Goal: Book appointment/travel/reservation

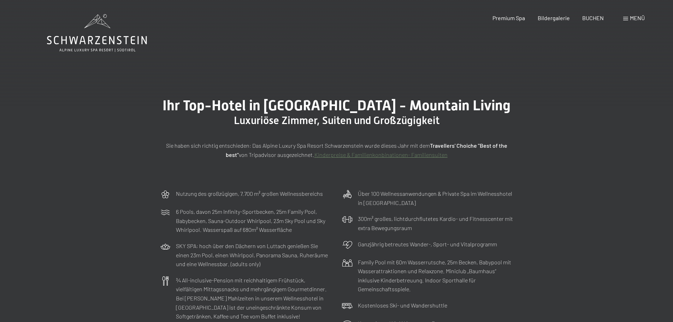
click at [631, 17] on span "Menü" at bounding box center [637, 17] width 15 height 7
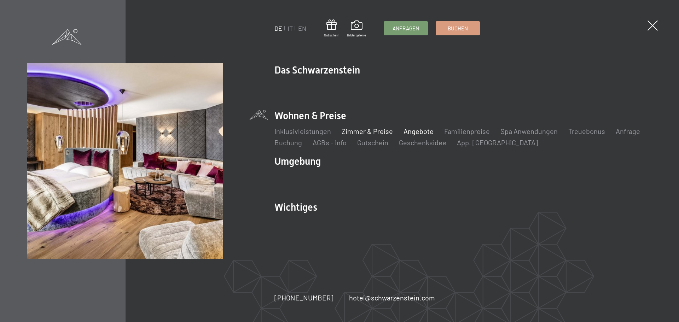
click at [408, 134] on link "Angebote" at bounding box center [418, 131] width 30 height 8
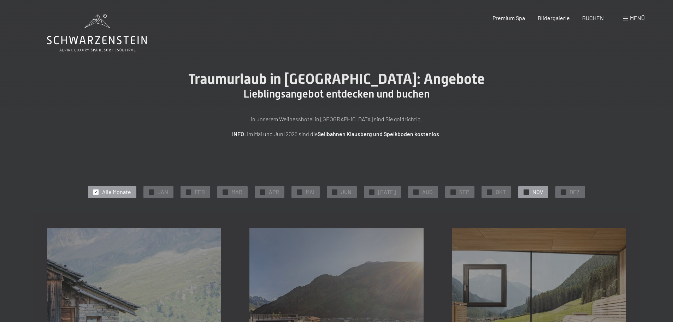
click at [534, 191] on span "NOV" at bounding box center [538, 192] width 11 height 8
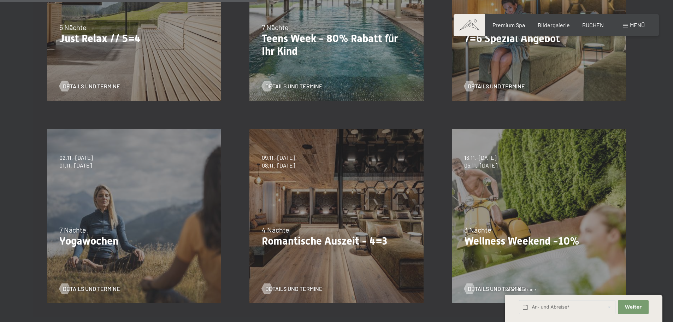
scroll to position [318, 0]
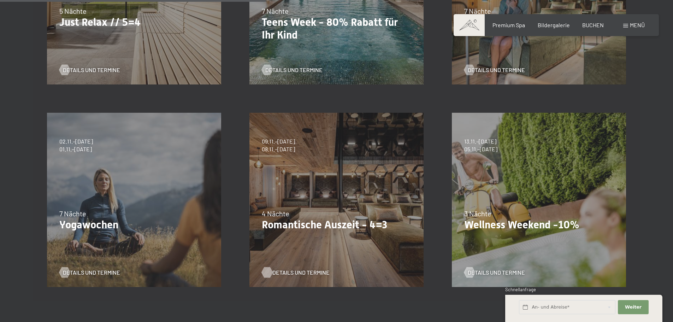
click at [300, 271] on span "Details und Termine" at bounding box center [301, 273] width 57 height 8
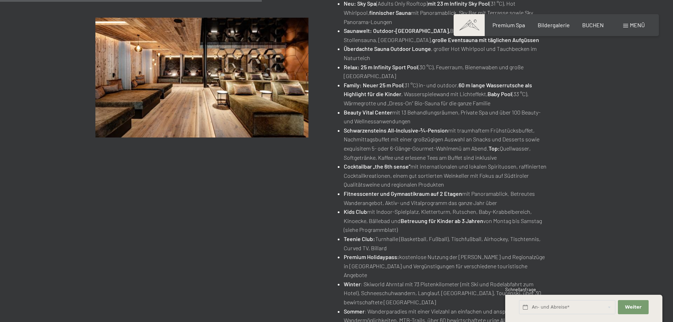
scroll to position [318, 0]
